Goal: Task Accomplishment & Management: Manage account settings

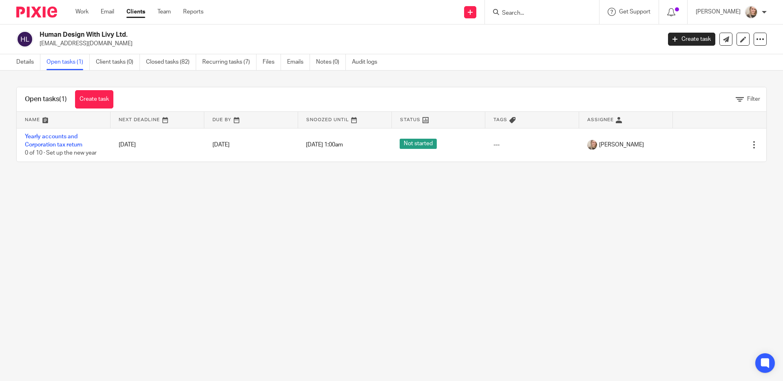
click at [44, 12] on img at bounding box center [36, 12] width 41 height 11
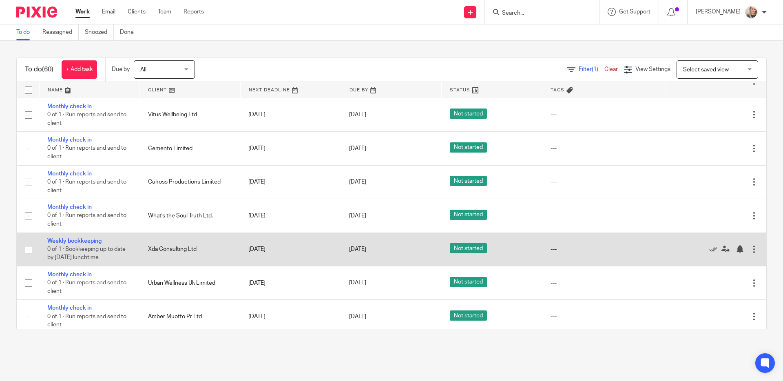
scroll to position [314, 0]
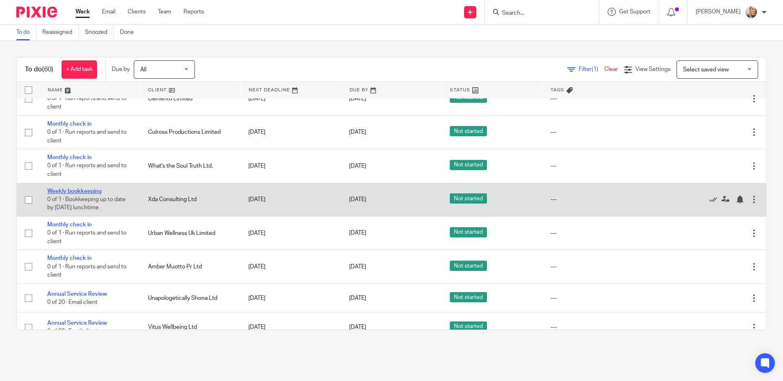
click at [80, 194] on link "Weekly bookkeeping" at bounding box center [74, 191] width 54 height 6
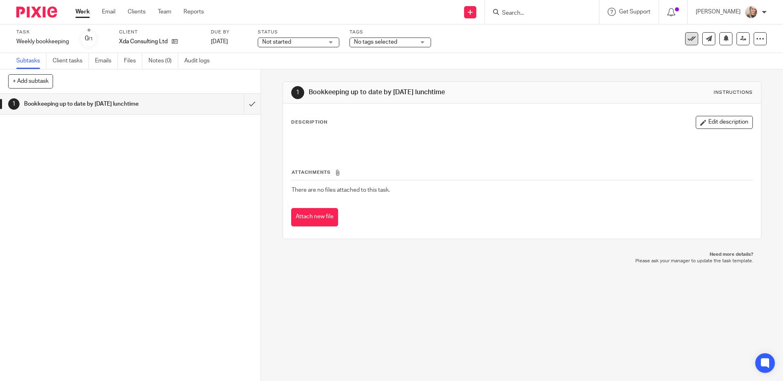
click at [685, 42] on button at bounding box center [691, 38] width 13 height 13
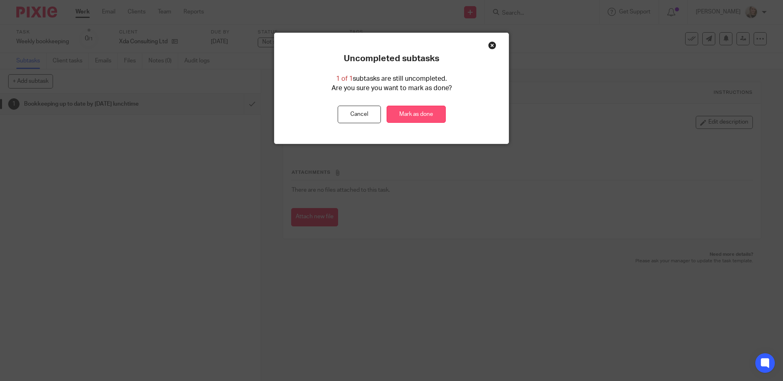
click at [423, 115] on link "Mark as done" at bounding box center [416, 115] width 59 height 18
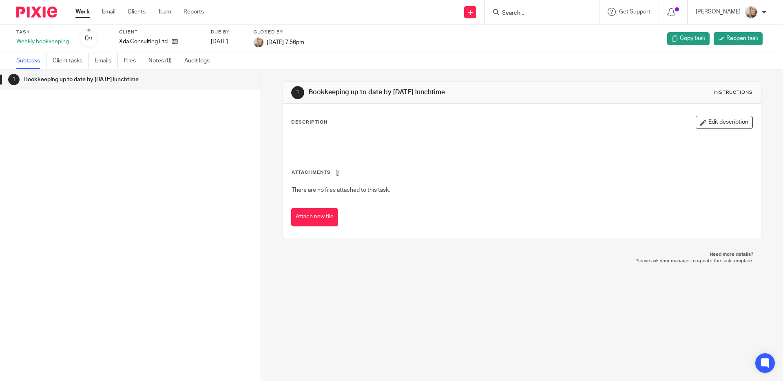
click at [45, 15] on img at bounding box center [36, 12] width 41 height 11
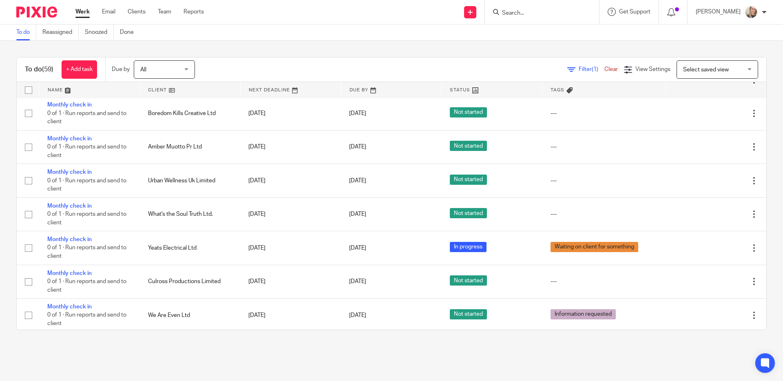
scroll to position [166, 0]
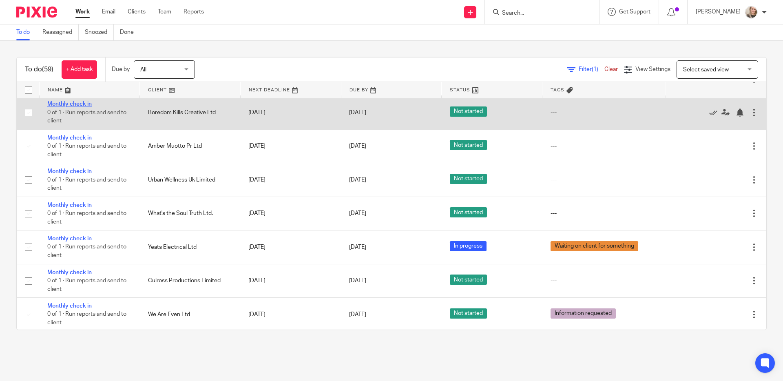
click at [70, 106] on link "Monthly check in" at bounding box center [69, 104] width 44 height 6
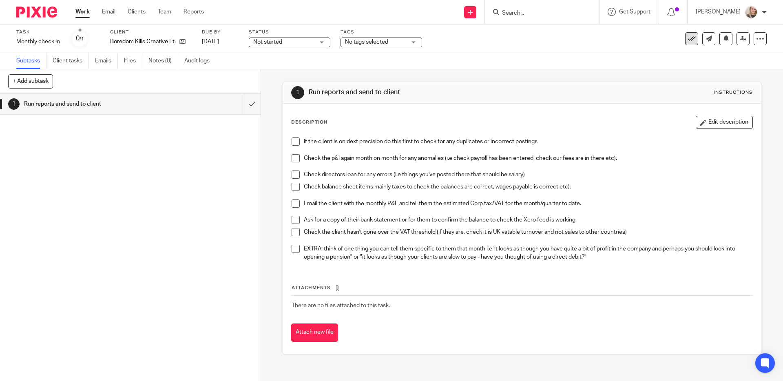
click at [689, 42] on icon at bounding box center [692, 39] width 8 height 8
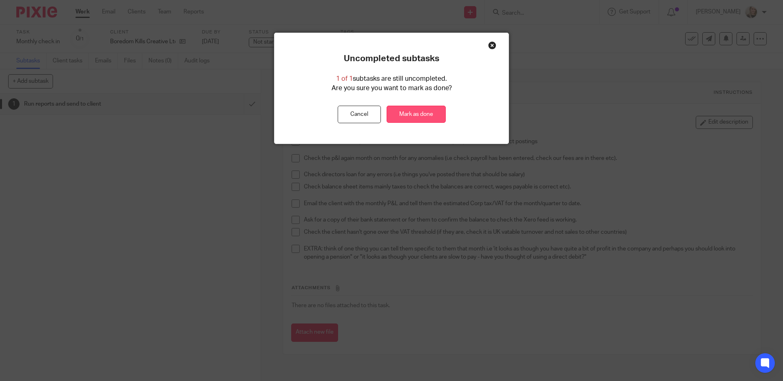
click at [419, 117] on link "Mark as done" at bounding box center [416, 115] width 59 height 18
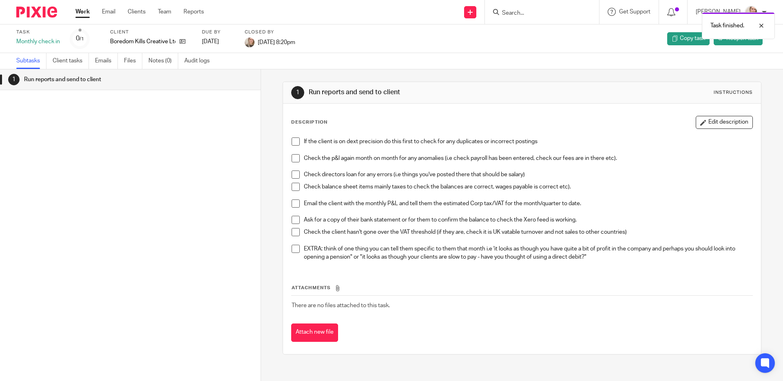
click at [39, 13] on img at bounding box center [36, 12] width 41 height 11
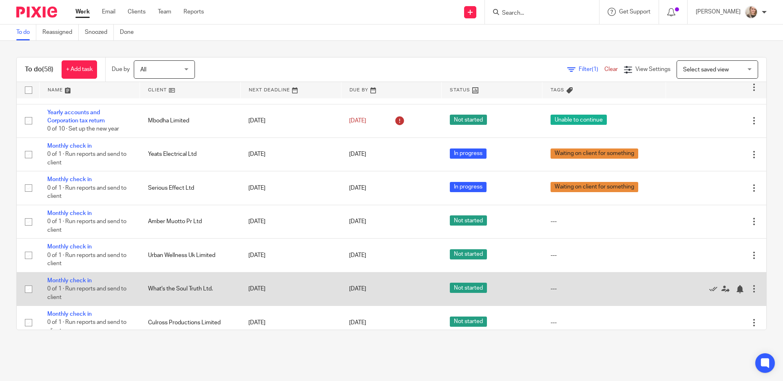
scroll to position [85, 0]
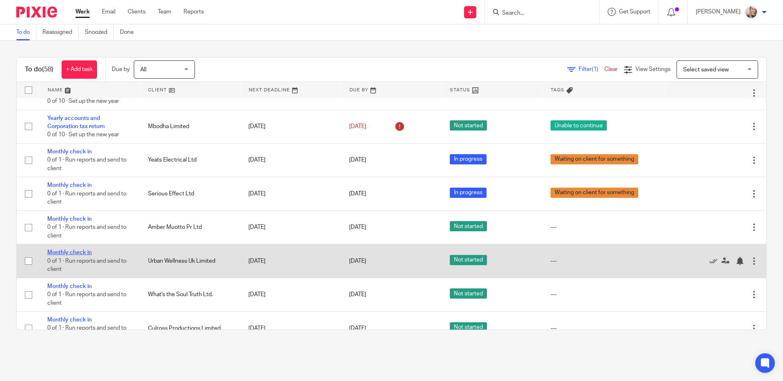
click at [62, 255] on link "Monthly check in" at bounding box center [69, 253] width 44 height 6
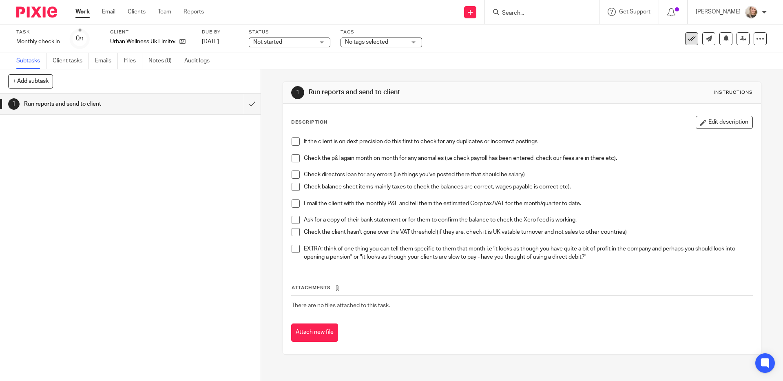
click at [688, 41] on icon at bounding box center [692, 39] width 8 height 8
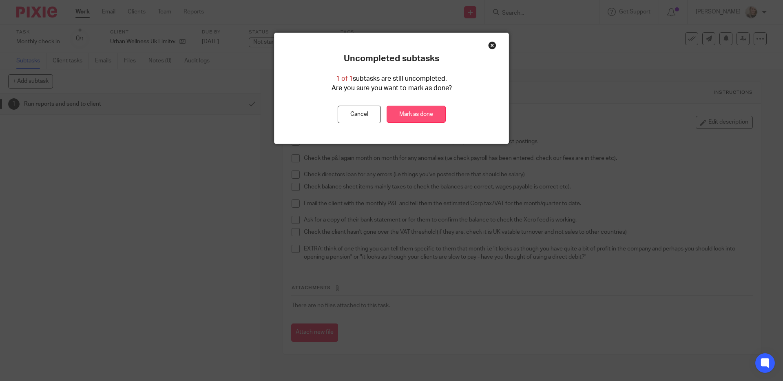
click at [423, 110] on link "Mark as done" at bounding box center [416, 115] width 59 height 18
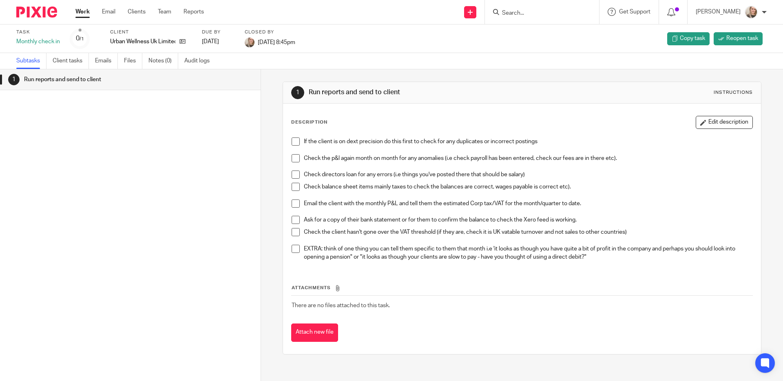
click at [48, 13] on img at bounding box center [36, 12] width 41 height 11
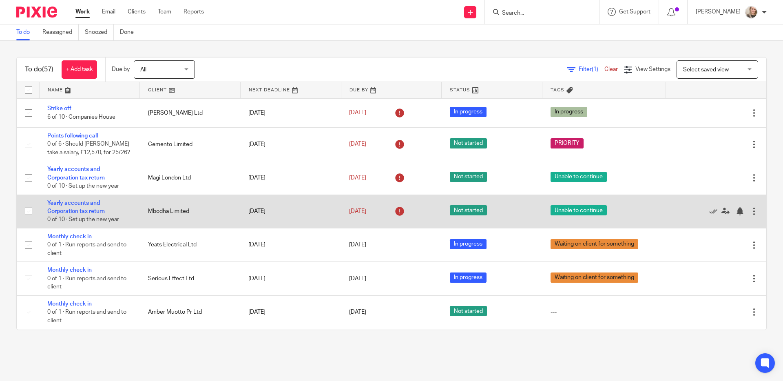
scroll to position [172, 0]
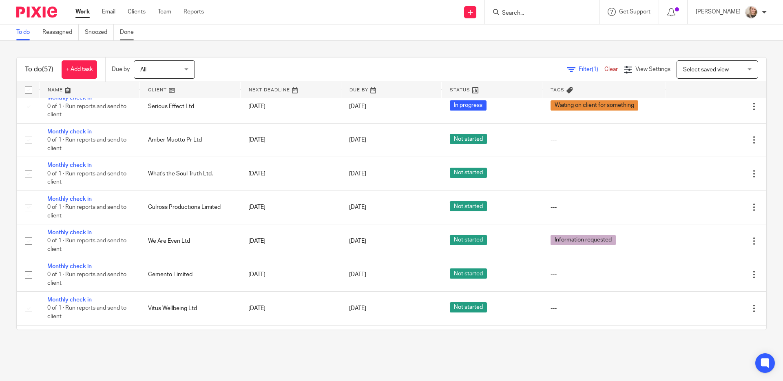
click at [135, 33] on link "Done" at bounding box center [130, 32] width 20 height 16
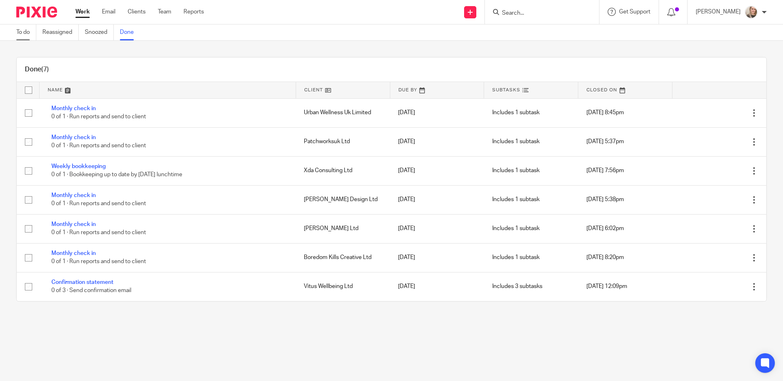
click at [24, 32] on link "To do" at bounding box center [26, 32] width 20 height 16
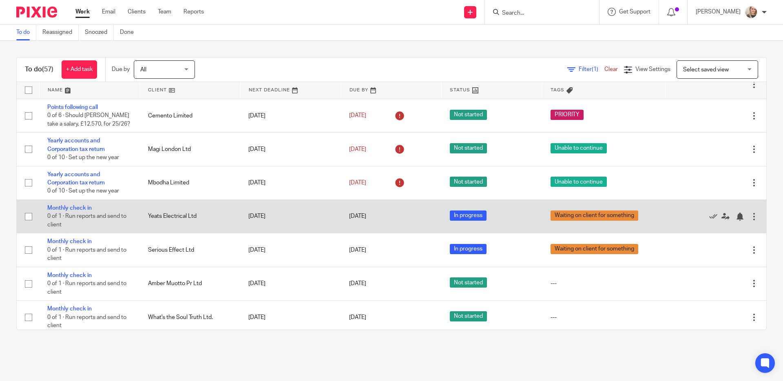
scroll to position [151, 0]
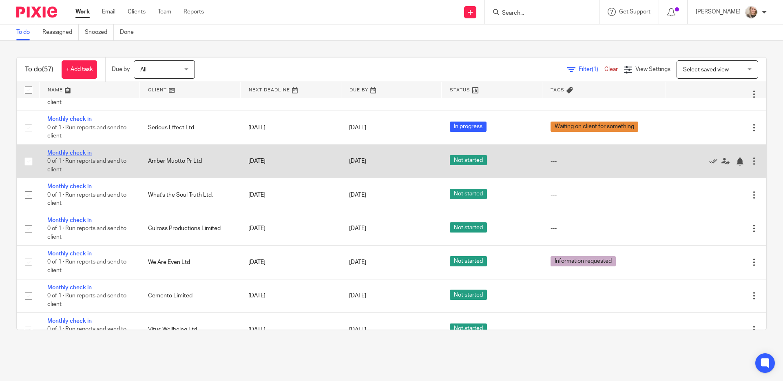
click at [82, 156] on link "Monthly check in" at bounding box center [69, 153] width 44 height 6
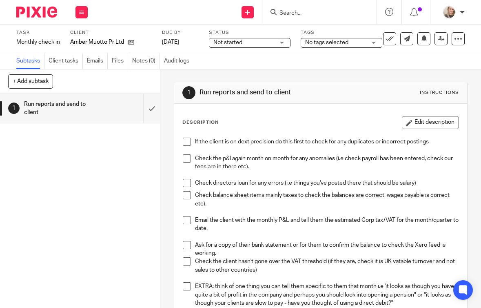
click at [35, 8] on img at bounding box center [36, 12] width 41 height 11
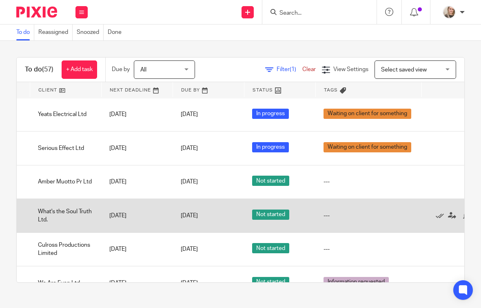
scroll to position [185, 109]
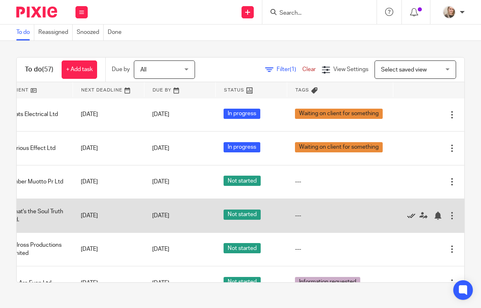
click at [410, 213] on icon at bounding box center [411, 215] width 8 height 8
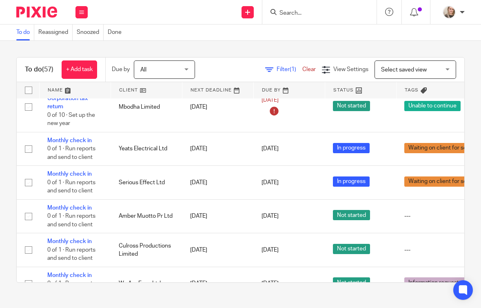
scroll to position [0, 0]
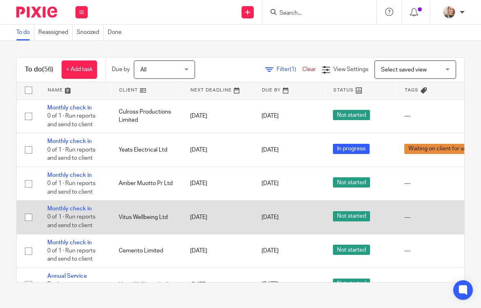
scroll to position [253, 0]
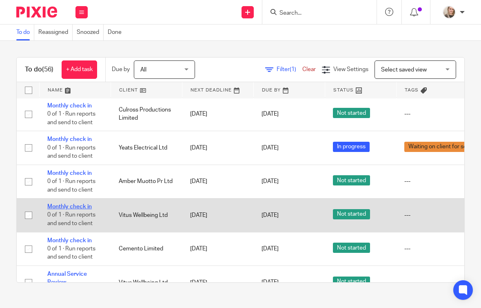
click at [73, 204] on link "Monthly check in" at bounding box center [69, 207] width 44 height 6
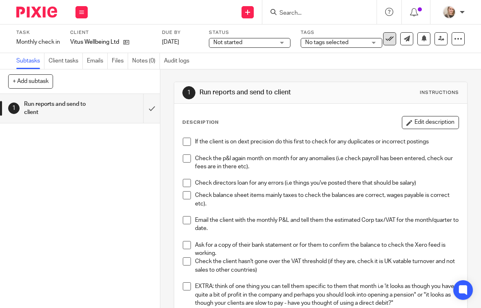
click at [390, 35] on icon at bounding box center [389, 39] width 8 height 8
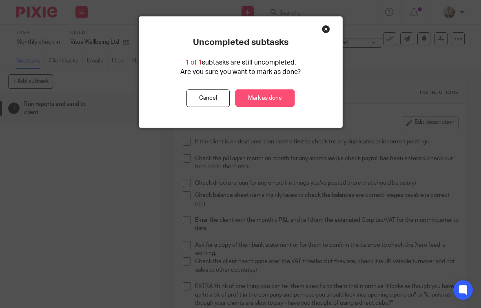
click at [270, 97] on link "Mark as done" at bounding box center [264, 98] width 59 height 18
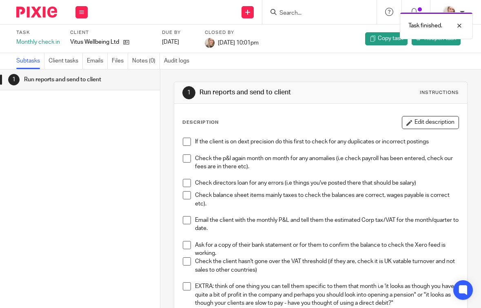
click at [42, 9] on img at bounding box center [36, 12] width 41 height 11
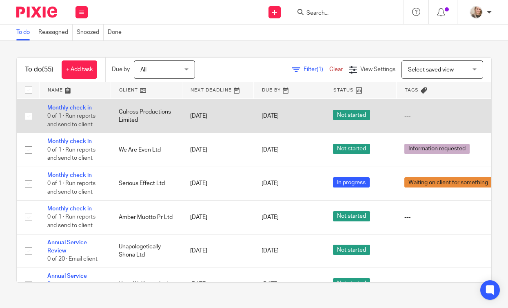
scroll to position [260, 0]
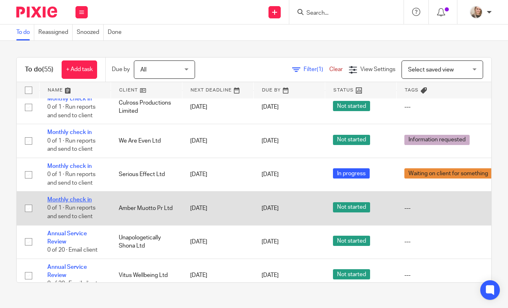
click at [79, 197] on link "Monthly check in" at bounding box center [69, 200] width 44 height 6
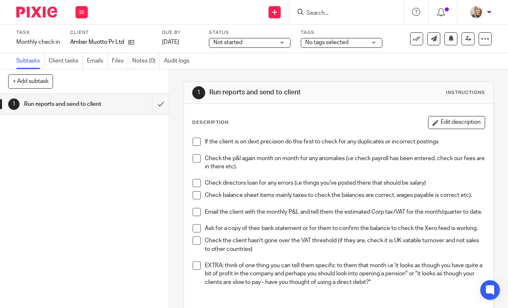
click at [262, 39] on span "Not started" at bounding box center [243, 42] width 61 height 9
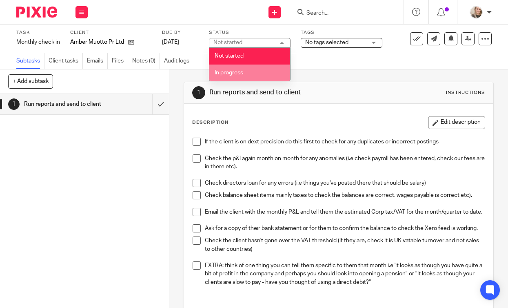
click at [250, 68] on li "In progress" at bounding box center [249, 72] width 81 height 17
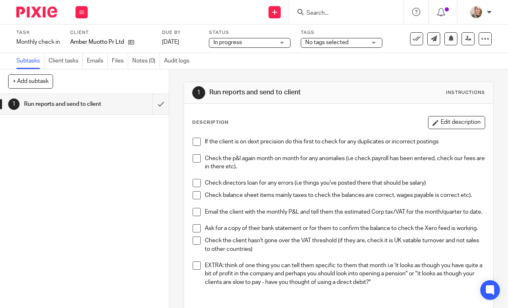
click at [328, 42] on span "No tags selected" at bounding box center [326, 43] width 43 height 6
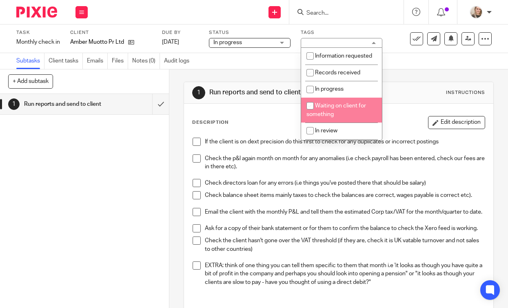
click at [327, 110] on span "Waiting on client for something" at bounding box center [336, 110] width 60 height 14
checkbox input "true"
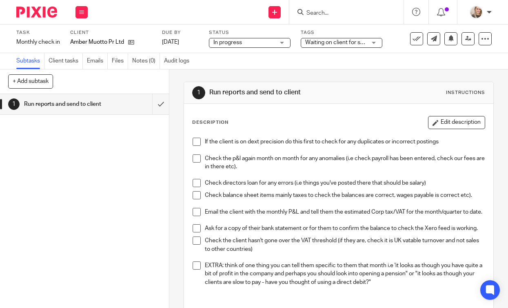
click at [197, 143] on span at bounding box center [197, 141] width 8 height 8
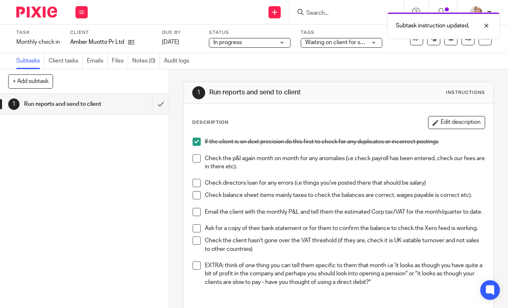
click at [42, 13] on img at bounding box center [36, 12] width 41 height 11
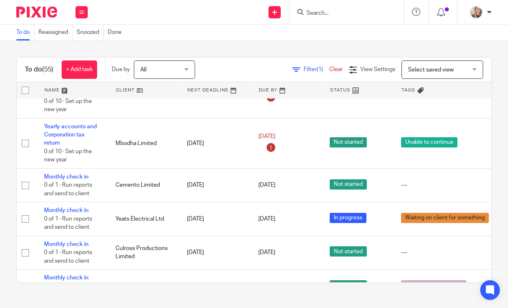
scroll to position [114, 3]
